Goal: Navigation & Orientation: Find specific page/section

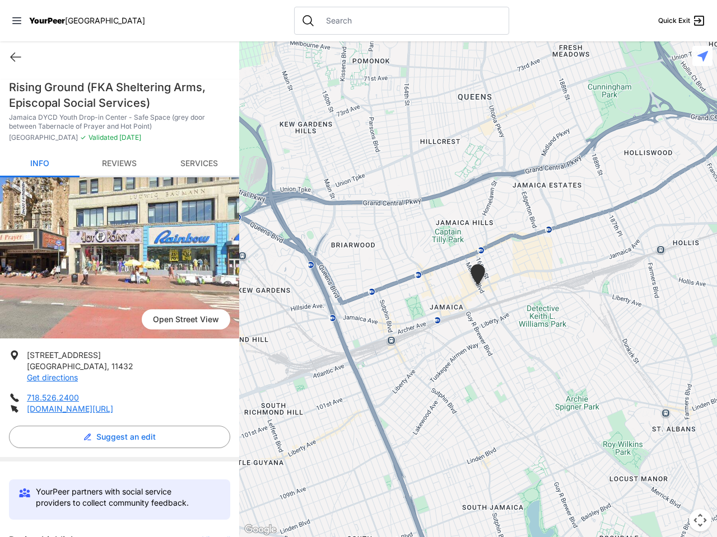
click at [17, 21] on icon at bounding box center [16, 20] width 9 height 7
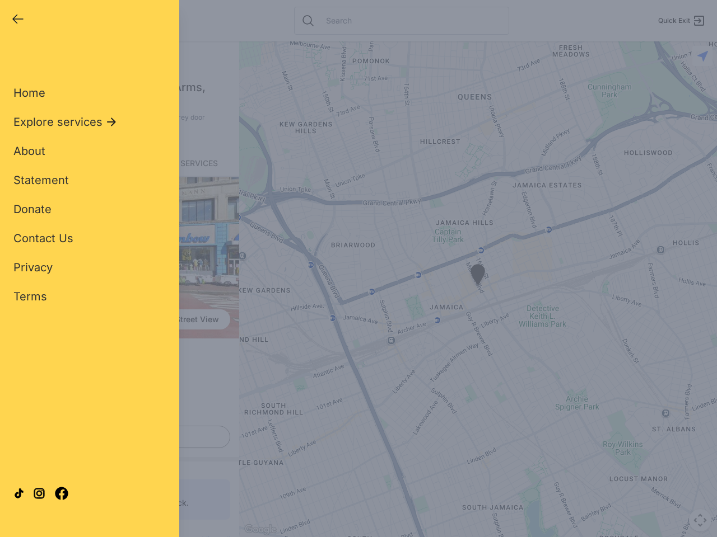
click at [16, 57] on div "Home Explore services About Statement Donate Contact Us Privacy Terms" at bounding box center [89, 176] width 152 height 255
click at [116, 437] on div "Single Adult Families Soup Kitchen Food Pantry Toiletries Restrooms Showers Lau…" at bounding box center [89, 256] width 152 height 414
click at [211, 536] on div "Close panel YourPeer [GEOGRAPHIC_DATA] Quick Exit Single Adult Families Soup Ki…" at bounding box center [358, 268] width 717 height 537
click at [478, 289] on div "Close panel YourPeer [GEOGRAPHIC_DATA] Quick Exit Single Adult Families Soup Ki…" at bounding box center [358, 268] width 717 height 537
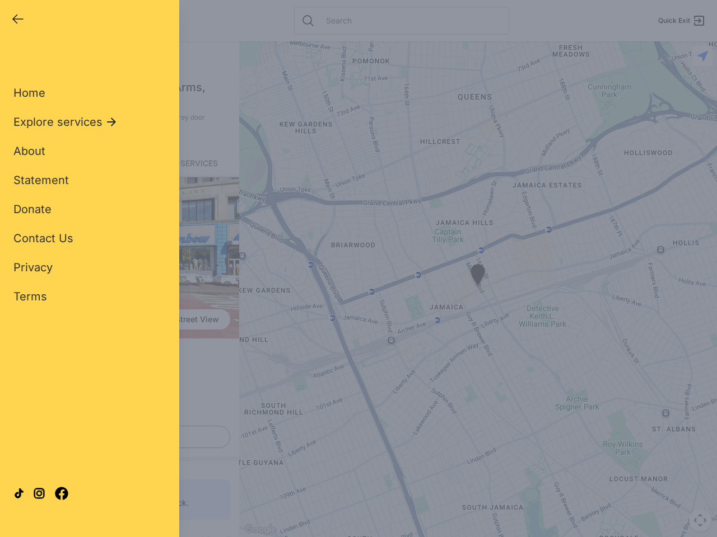
click at [478, 289] on div "Close panel YourPeer [GEOGRAPHIC_DATA] Quick Exit Single Adult Families Soup Ki…" at bounding box center [358, 268] width 717 height 537
click at [478, 277] on div "Close panel YourPeer [GEOGRAPHIC_DATA] Quick Exit Single Adult Families Soup Ki…" at bounding box center [358, 268] width 717 height 537
click at [700, 521] on div "Close panel YourPeer [GEOGRAPHIC_DATA] Quick Exit Single Adult Families Soup Ki…" at bounding box center [358, 268] width 717 height 537
click at [702, 56] on div "Close panel YourPeer [GEOGRAPHIC_DATA] Quick Exit Single Adult Families Soup Ki…" at bounding box center [358, 268] width 717 height 537
